Goal: Task Accomplishment & Management: Use online tool/utility

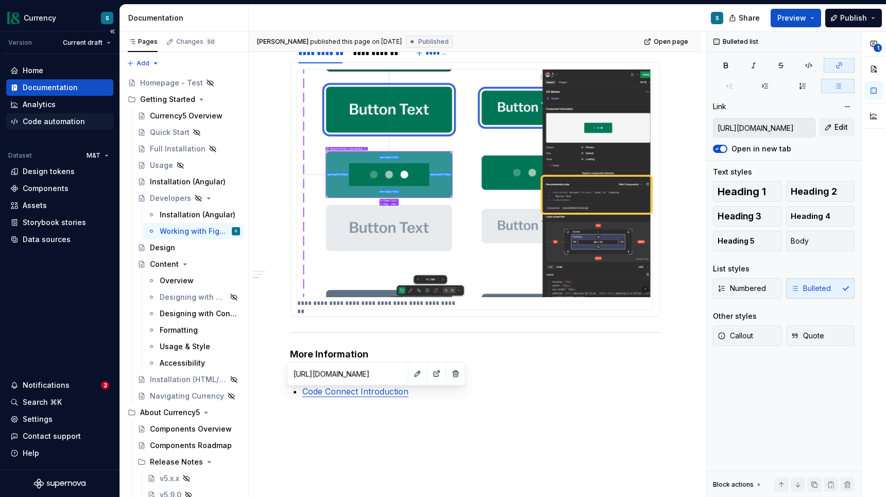
click at [56, 121] on div "Code automation" at bounding box center [54, 121] width 62 height 10
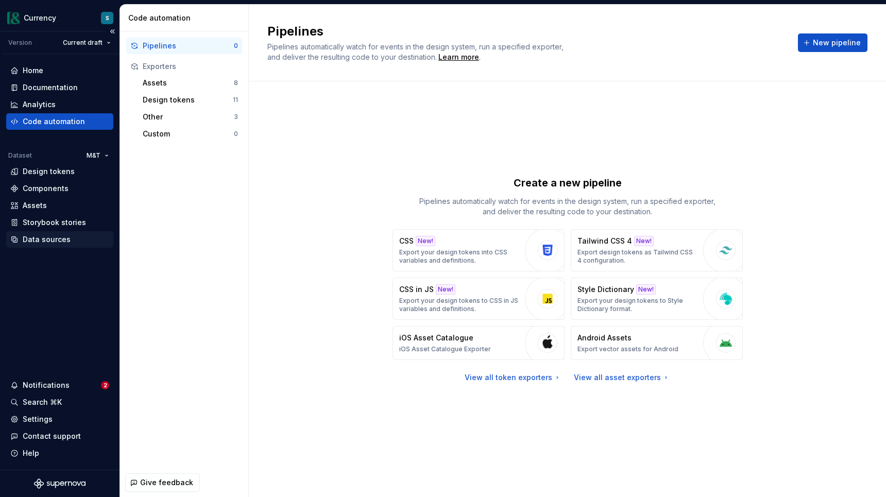
click at [62, 239] on div "Data sources" at bounding box center [47, 239] width 48 height 10
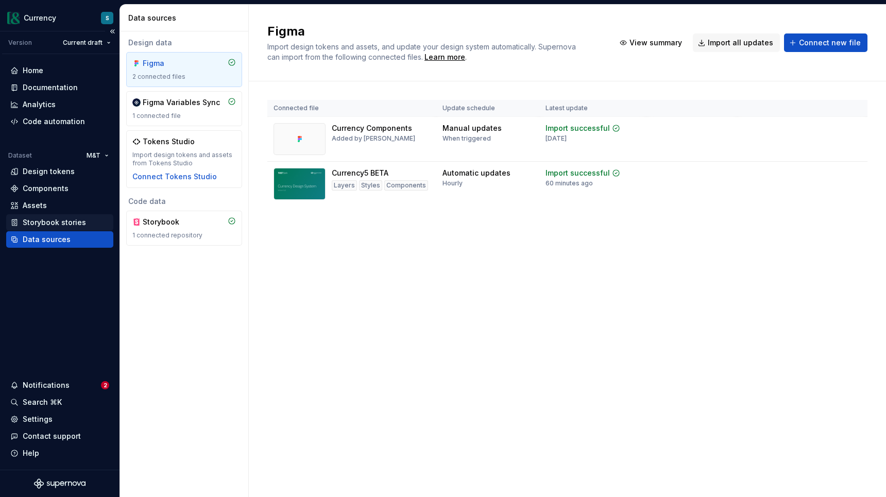
click at [69, 223] on div "Storybook stories" at bounding box center [54, 222] width 63 height 10
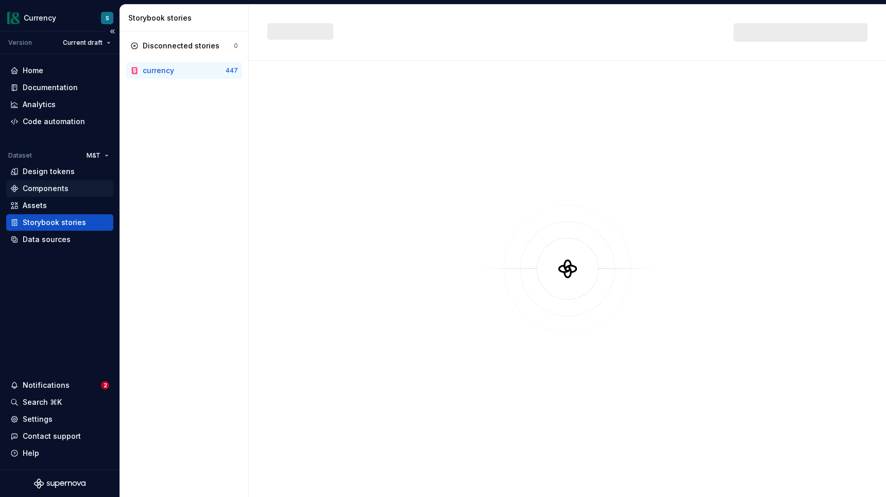
click at [60, 193] on div "Components" at bounding box center [46, 188] width 46 height 10
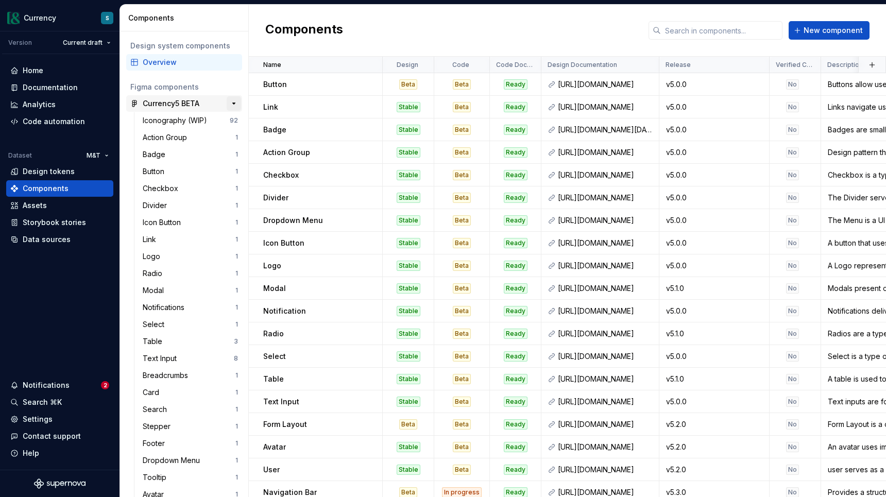
click at [237, 103] on button "button" at bounding box center [234, 103] width 14 height 14
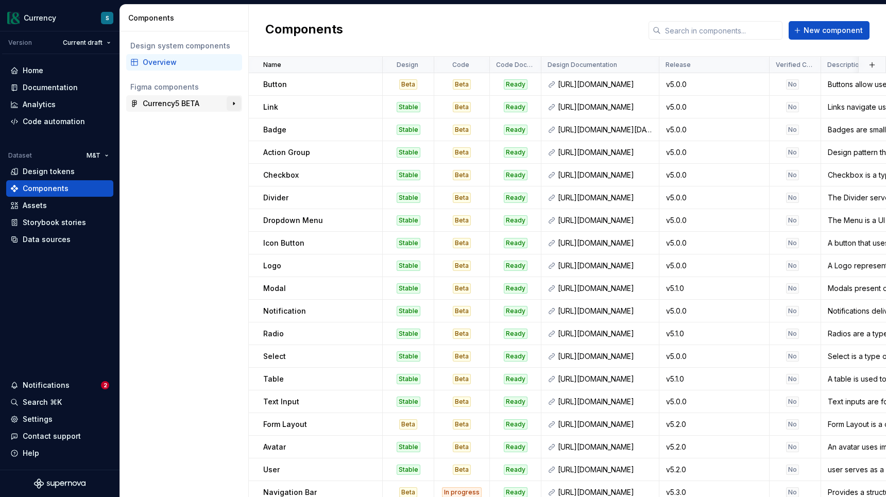
click at [237, 103] on button "button" at bounding box center [234, 103] width 14 height 14
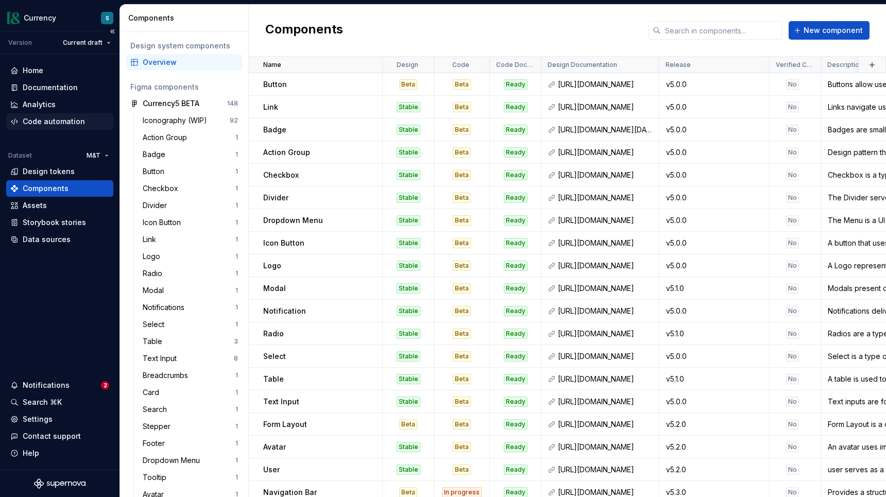
click at [50, 119] on div "Code automation" at bounding box center [54, 121] width 62 height 10
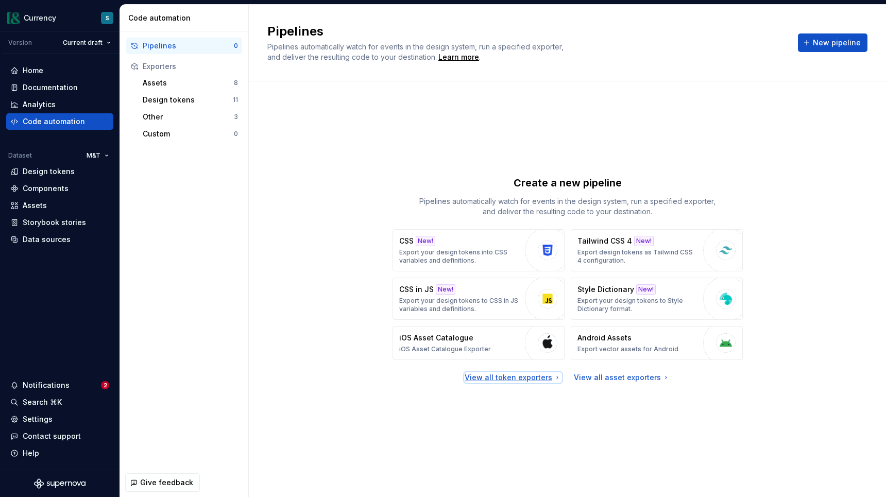
click at [545, 376] on div "View all token exporters" at bounding box center [513, 378] width 97 height 10
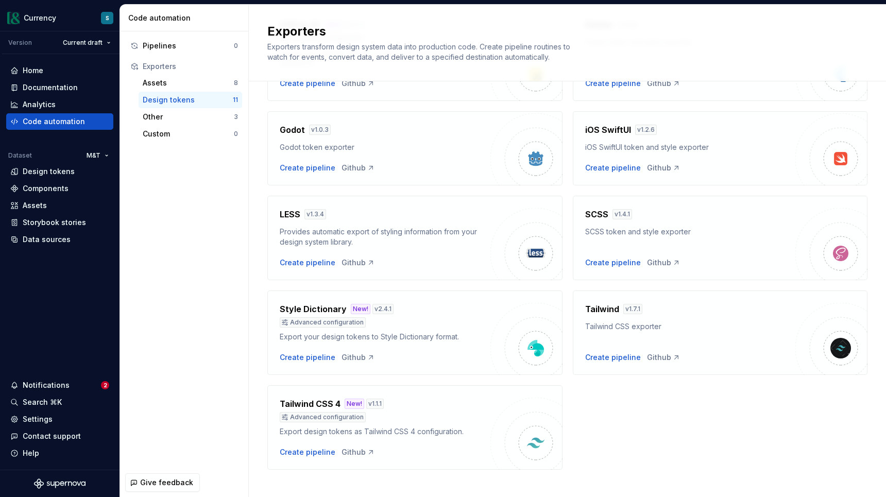
scroll to position [225, 0]
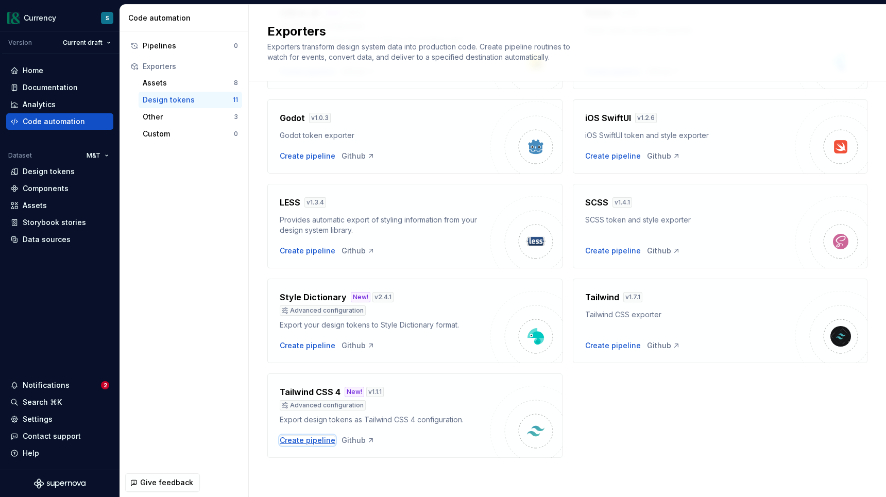
click at [301, 443] on div "Create pipeline" at bounding box center [308, 440] width 56 height 10
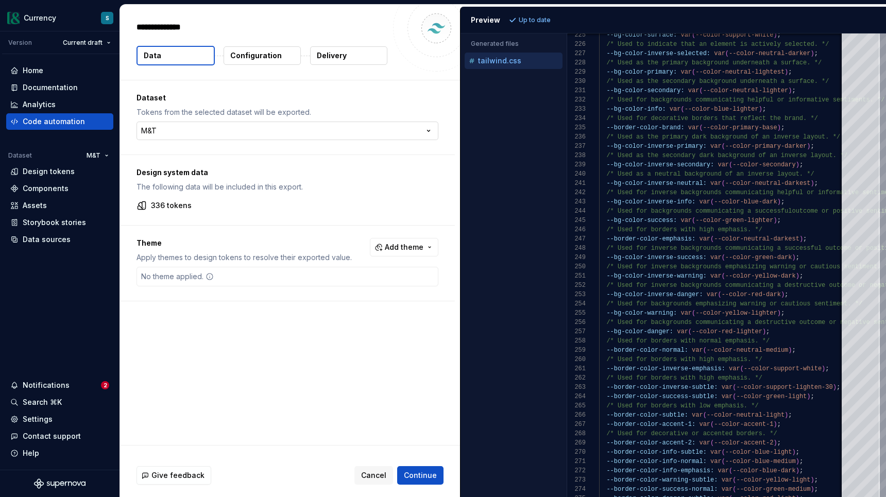
click at [294, 131] on html "**********" at bounding box center [443, 248] width 886 height 497
click at [49, 121] on div "Code automation" at bounding box center [54, 121] width 62 height 10
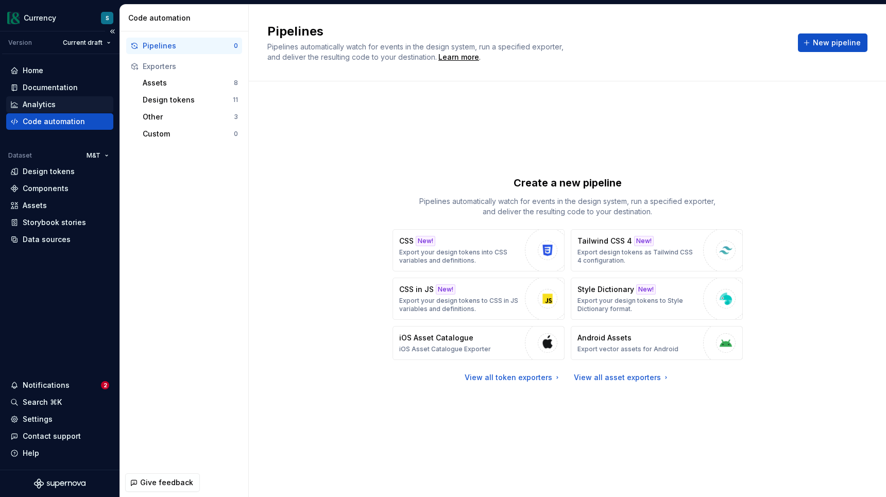
click at [36, 106] on div "Analytics" at bounding box center [39, 104] width 33 height 10
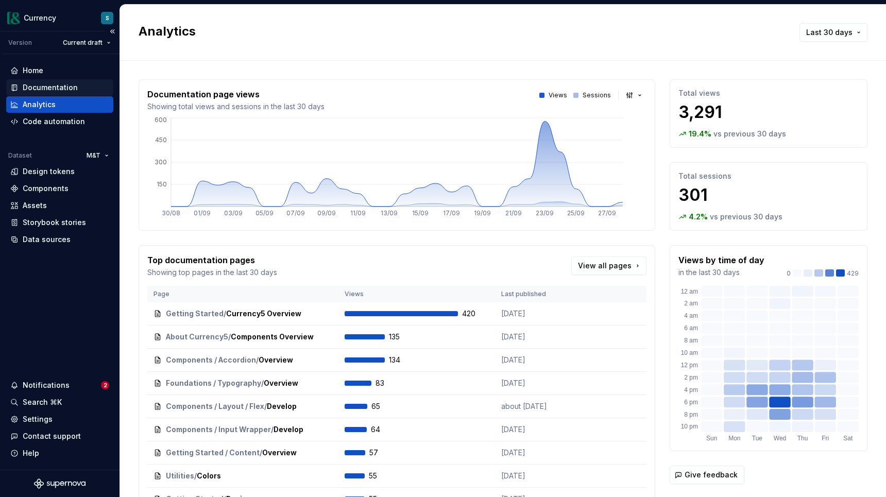
click at [38, 87] on div "Documentation" at bounding box center [50, 87] width 55 height 10
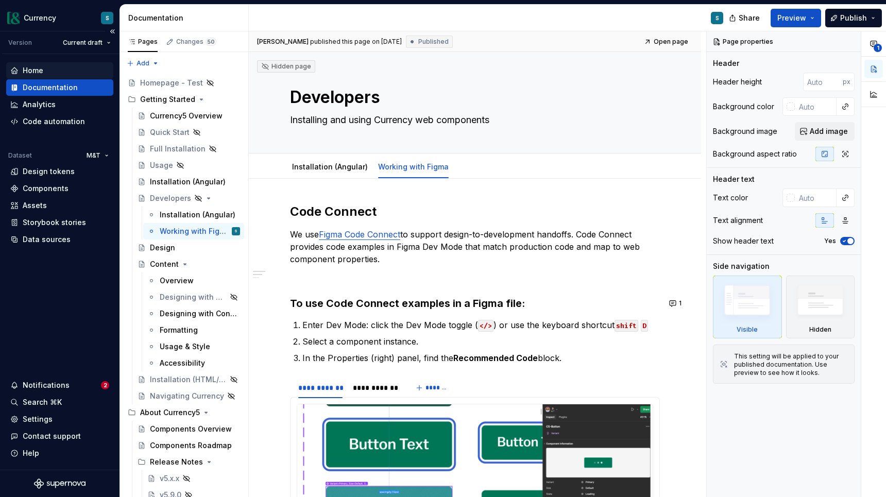
click at [36, 76] on div "Home" at bounding box center [59, 70] width 107 height 16
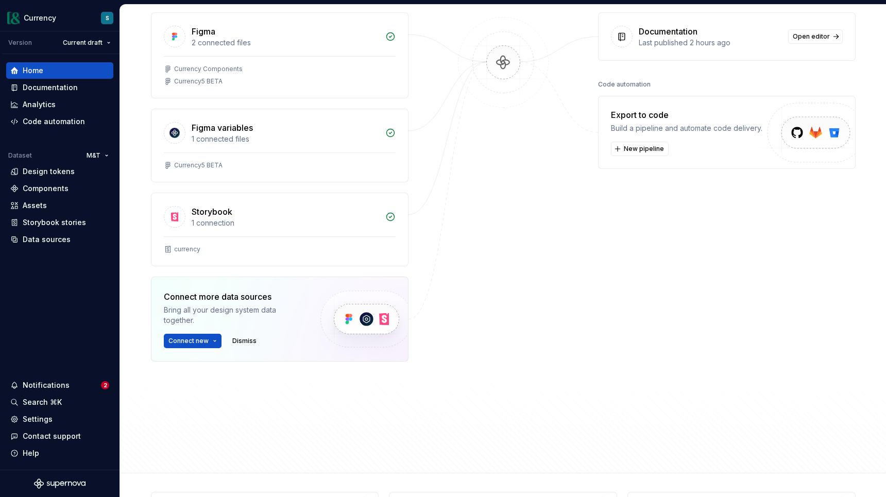
scroll to position [151, 0]
click at [816, 135] on img at bounding box center [812, 145] width 127 height 84
click at [622, 152] on button "New pipeline" at bounding box center [640, 150] width 58 height 14
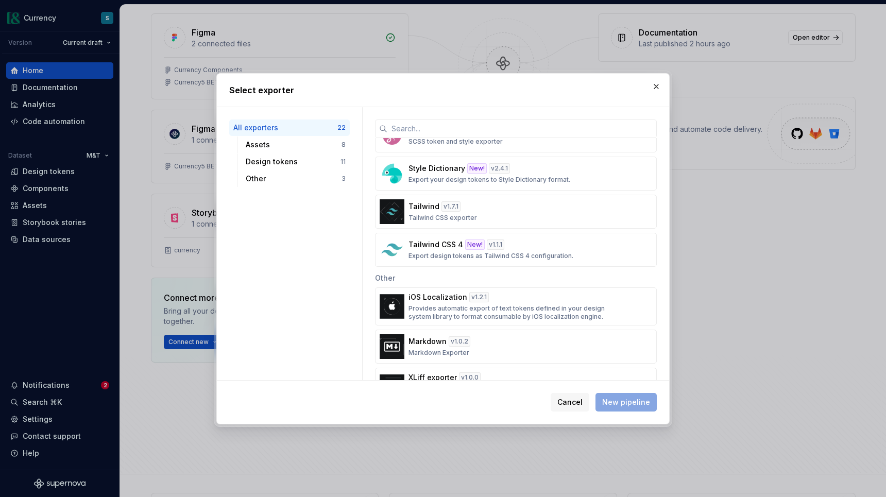
scroll to position [662, 0]
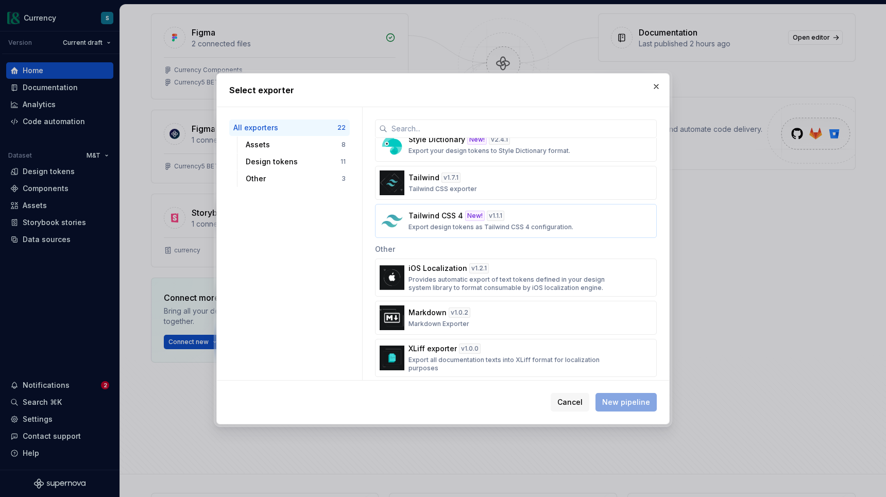
click at [449, 222] on div "Tailwind CSS 4 New! v 1.1.1 Export design tokens as Tailwind CSS 4 configuratio…" at bounding box center [513, 221] width 209 height 21
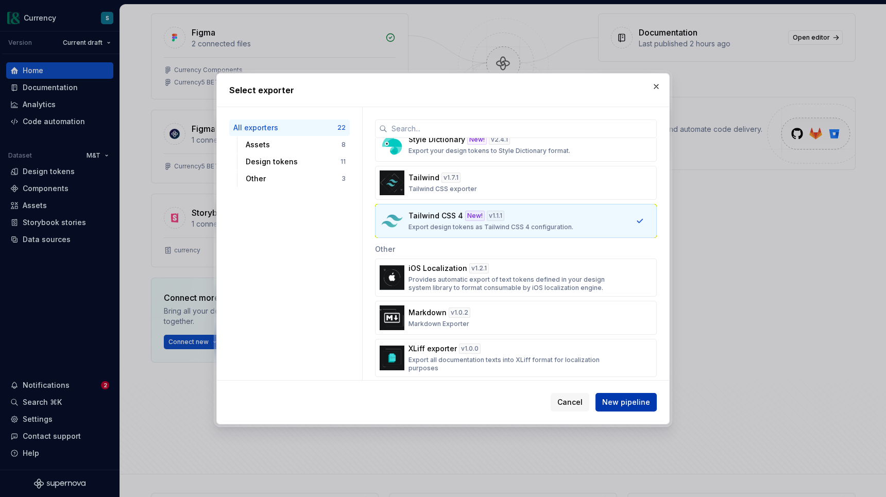
click at [636, 400] on span "New pipeline" at bounding box center [626, 402] width 48 height 10
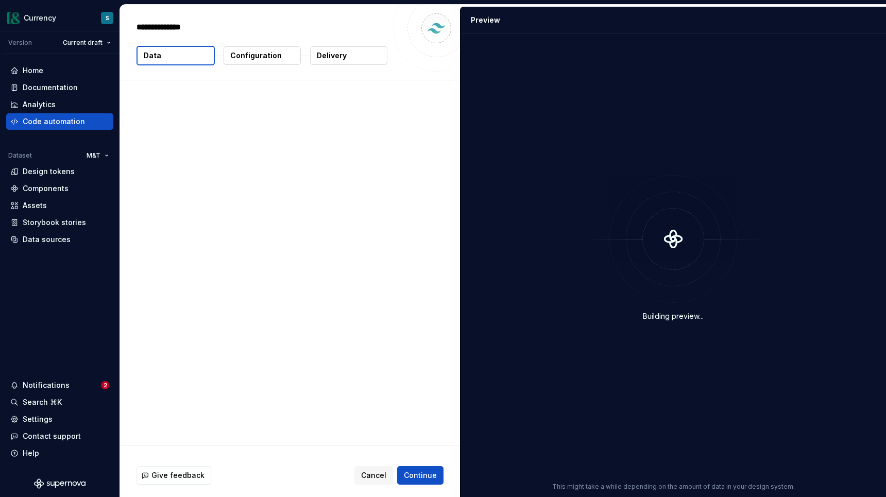
type textarea "*"
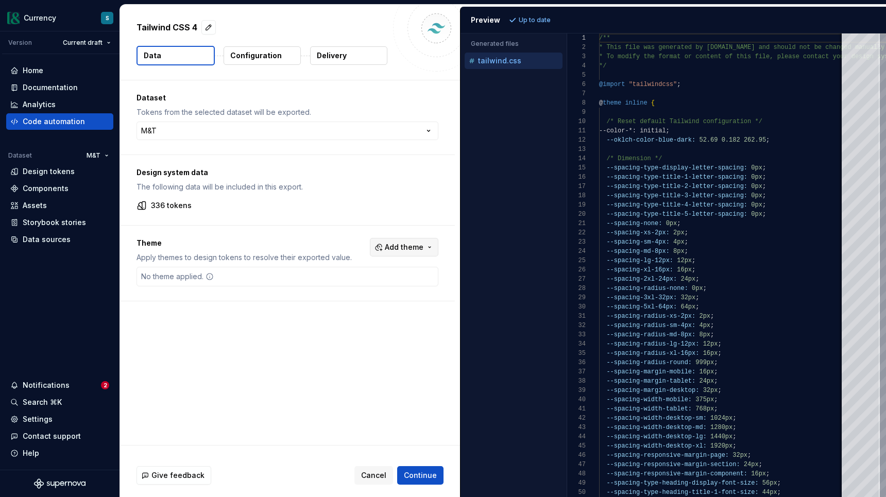
click at [429, 248] on button "Add theme" at bounding box center [404, 247] width 69 height 19
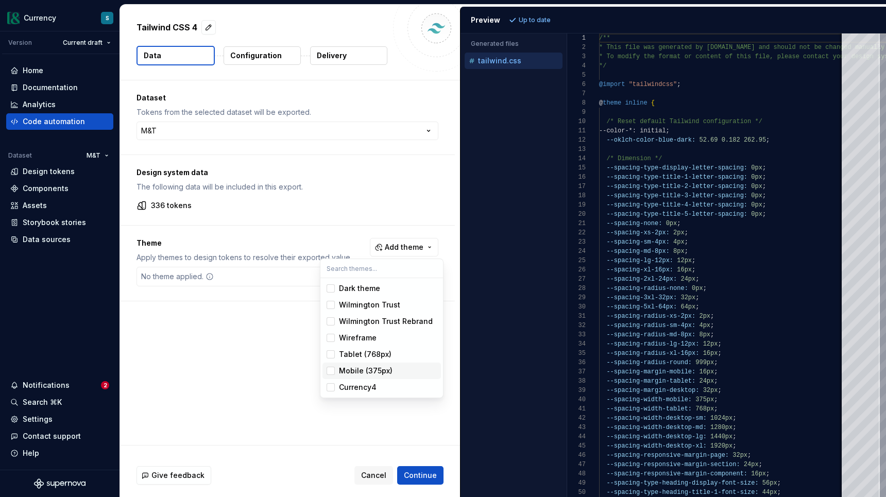
click at [260, 337] on html "**********" at bounding box center [443, 248] width 886 height 497
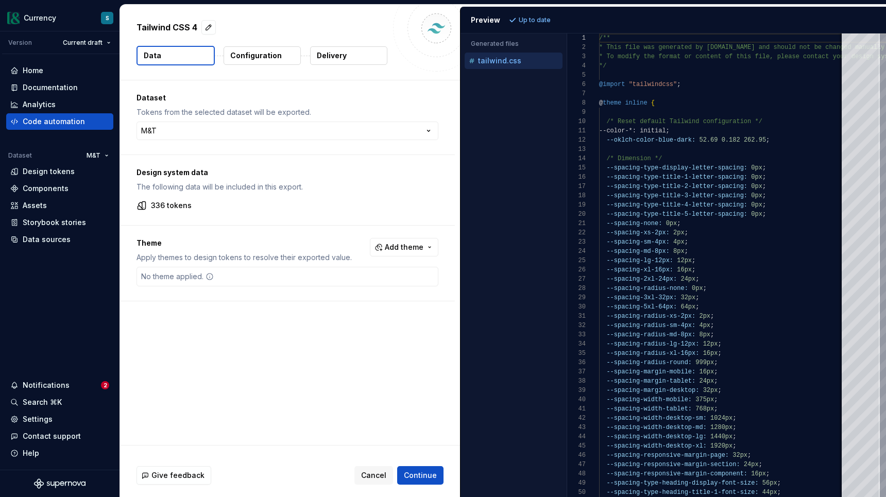
click at [240, 341] on div "**********" at bounding box center [290, 262] width 340 height 365
click at [407, 246] on span "Add theme" at bounding box center [404, 247] width 39 height 10
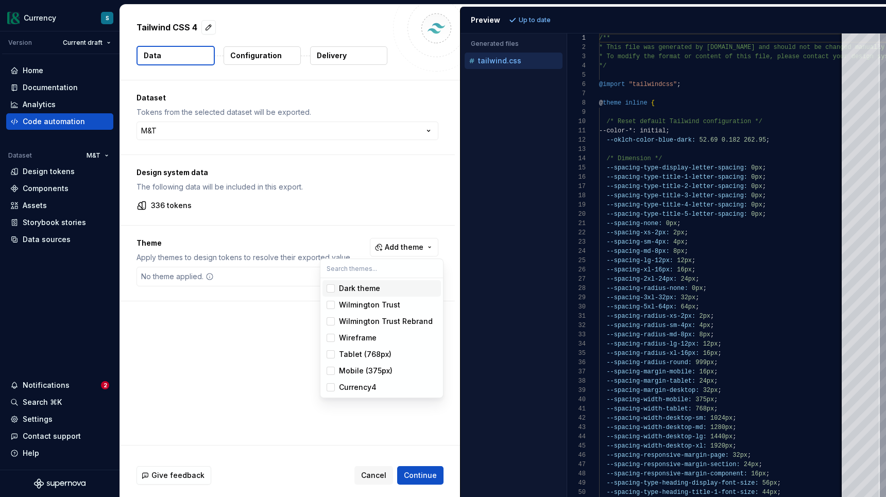
click at [407, 248] on html "**********" at bounding box center [443, 248] width 886 height 497
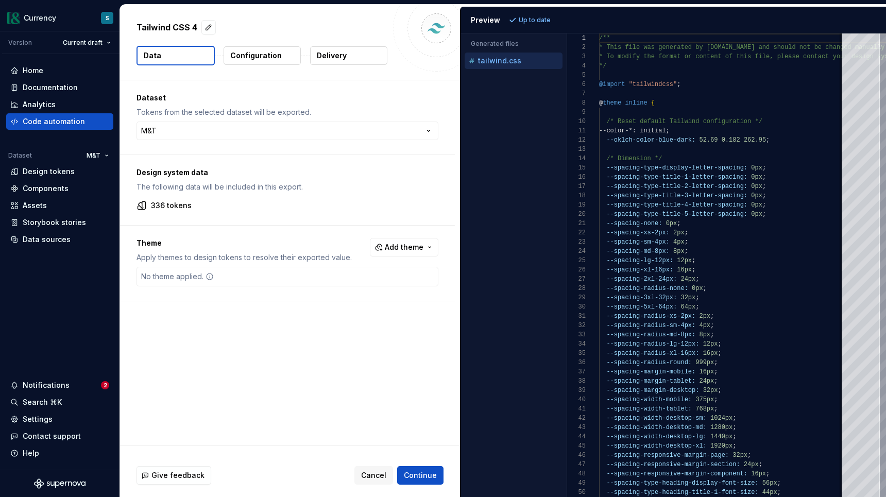
click at [407, 248] on span "Add theme" at bounding box center [404, 247] width 39 height 10
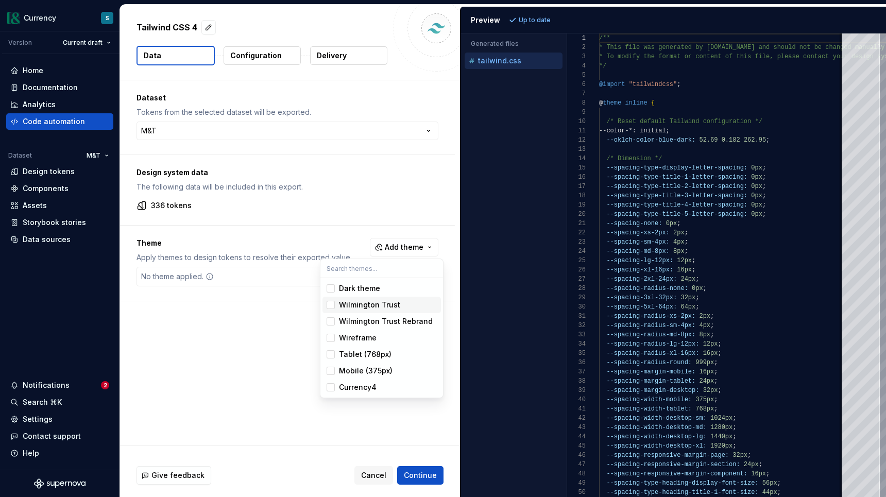
click at [392, 303] on div "Wilmington Trust" at bounding box center [369, 305] width 61 height 10
click at [391, 305] on div "Wilmington Trust" at bounding box center [369, 305] width 61 height 10
click at [393, 318] on div "Wilmington Trust Rebrand" at bounding box center [386, 321] width 94 height 10
click at [279, 314] on html "**********" at bounding box center [443, 248] width 886 height 497
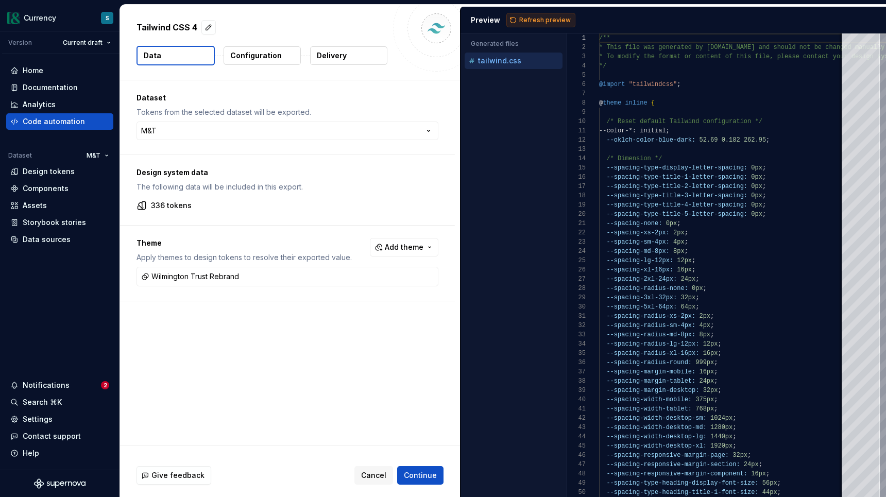
click at [516, 24] on button "Refresh preview" at bounding box center [540, 20] width 69 height 14
click at [423, 477] on span "Continue" at bounding box center [420, 475] width 33 height 10
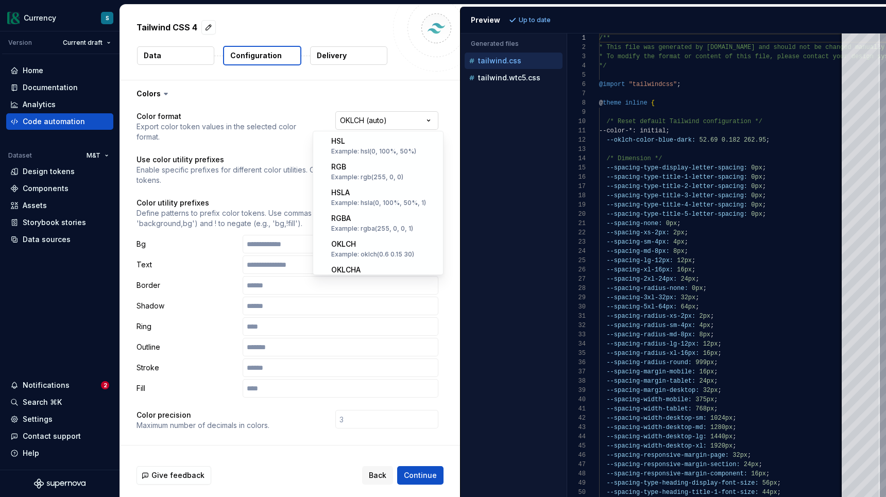
click at [425, 120] on html "**********" at bounding box center [443, 248] width 886 height 497
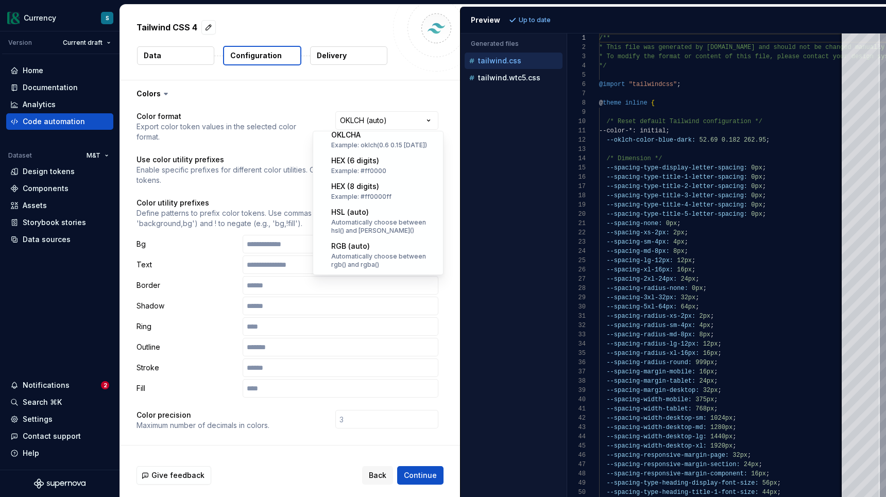
scroll to position [132, 0]
select select "********"
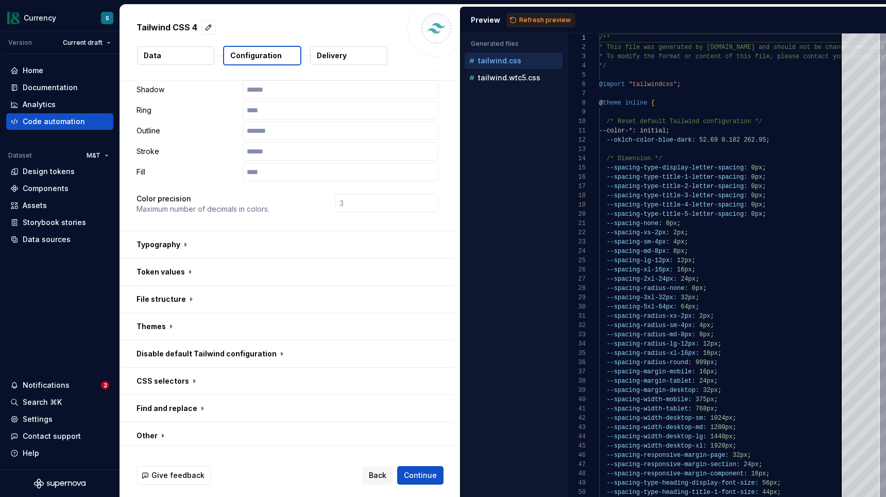
scroll to position [228, 0]
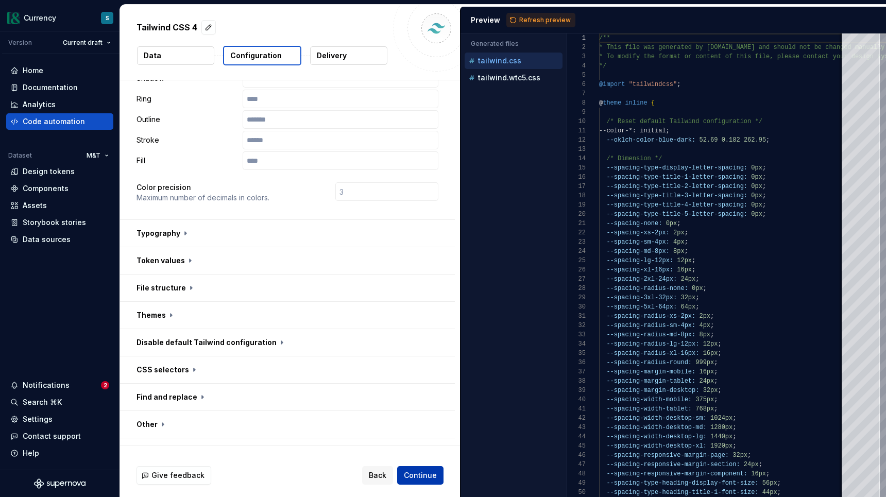
click at [410, 470] on span "Continue" at bounding box center [420, 475] width 33 height 10
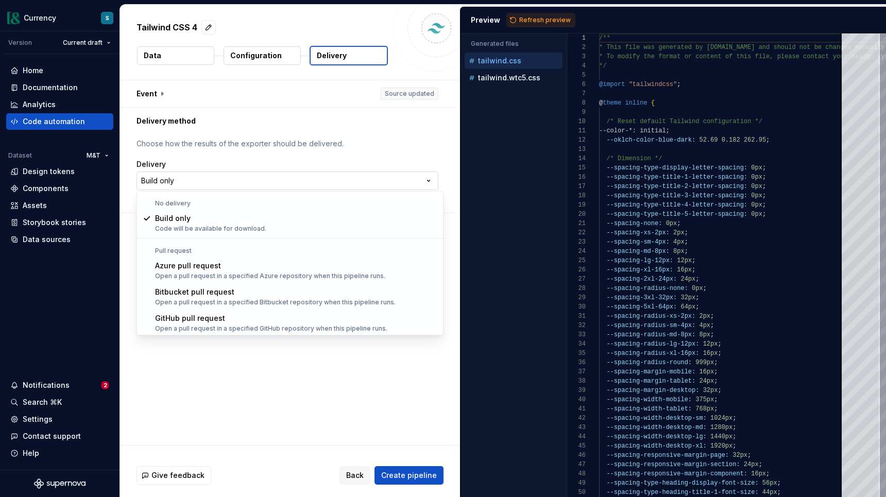
click at [386, 187] on html "**********" at bounding box center [443, 248] width 886 height 497
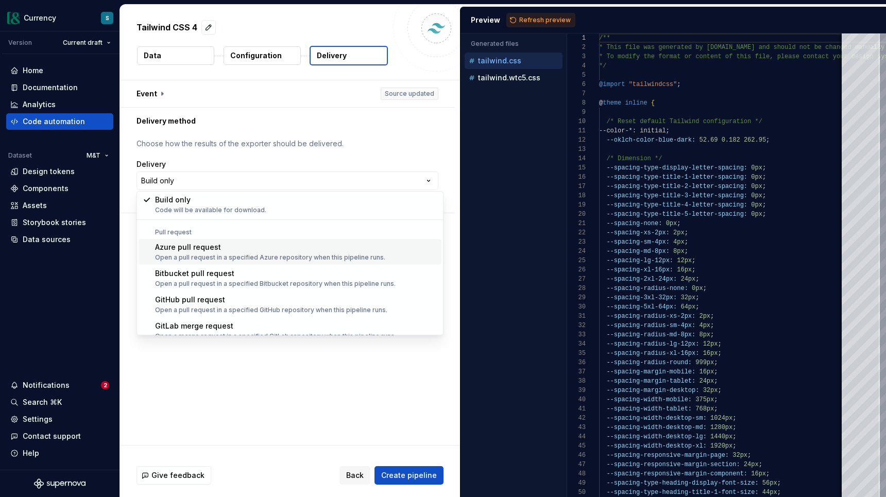
scroll to position [29, 0]
